Goal: Navigation & Orientation: Find specific page/section

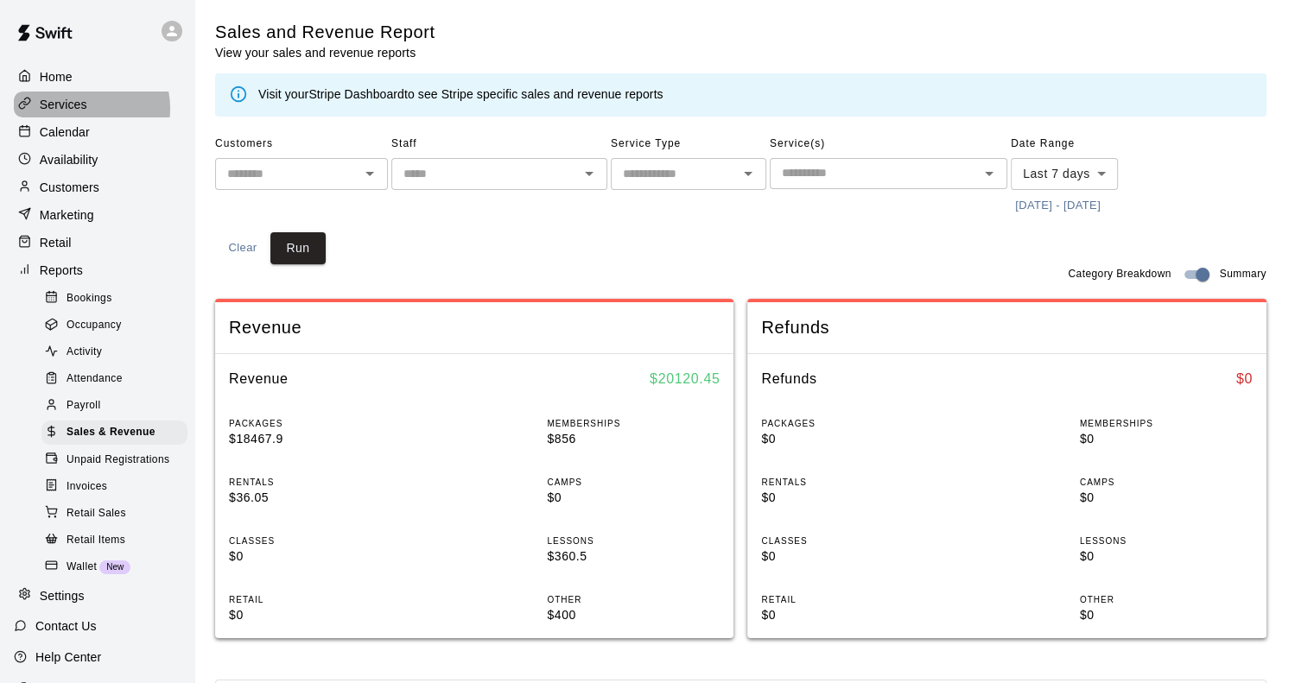
click at [79, 110] on p "Services" at bounding box center [64, 104] width 48 height 17
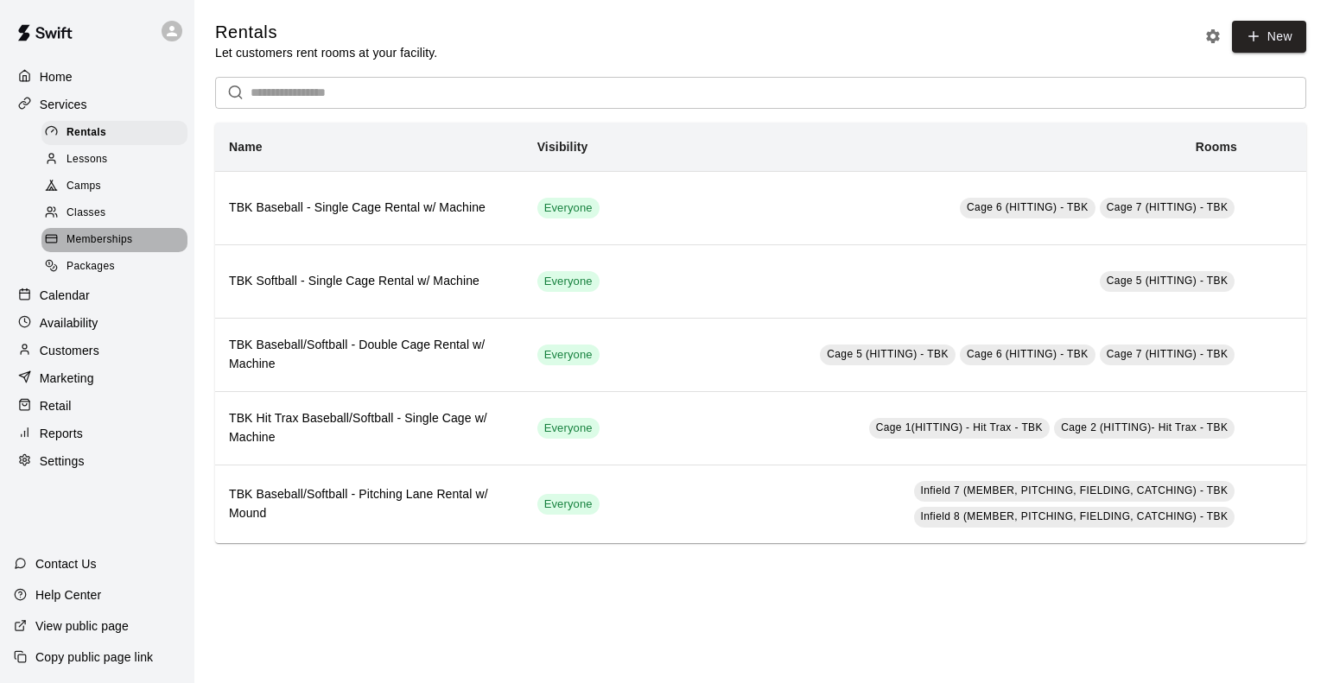
click at [90, 249] on span "Memberships" at bounding box center [100, 239] width 66 height 17
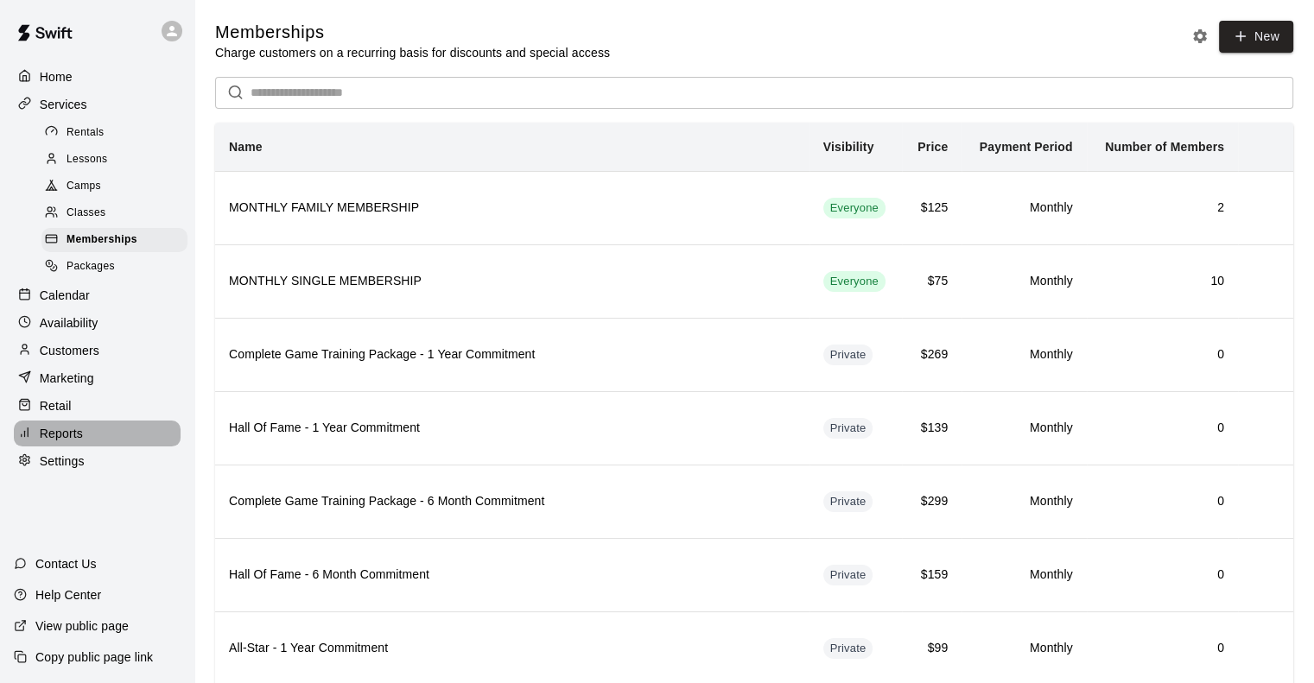
click at [57, 442] on p "Reports" at bounding box center [61, 433] width 43 height 17
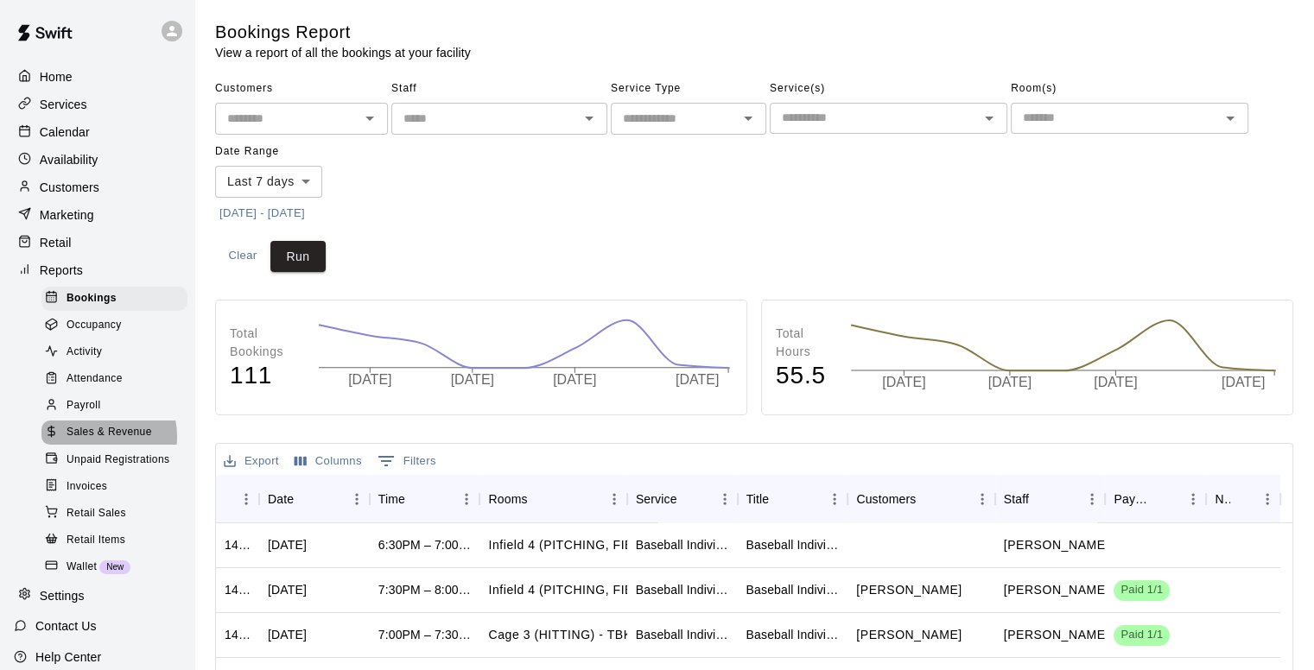
click at [92, 441] on span "Sales & Revenue" at bounding box center [110, 432] width 86 height 17
